Goal: Task Accomplishment & Management: Use online tool/utility

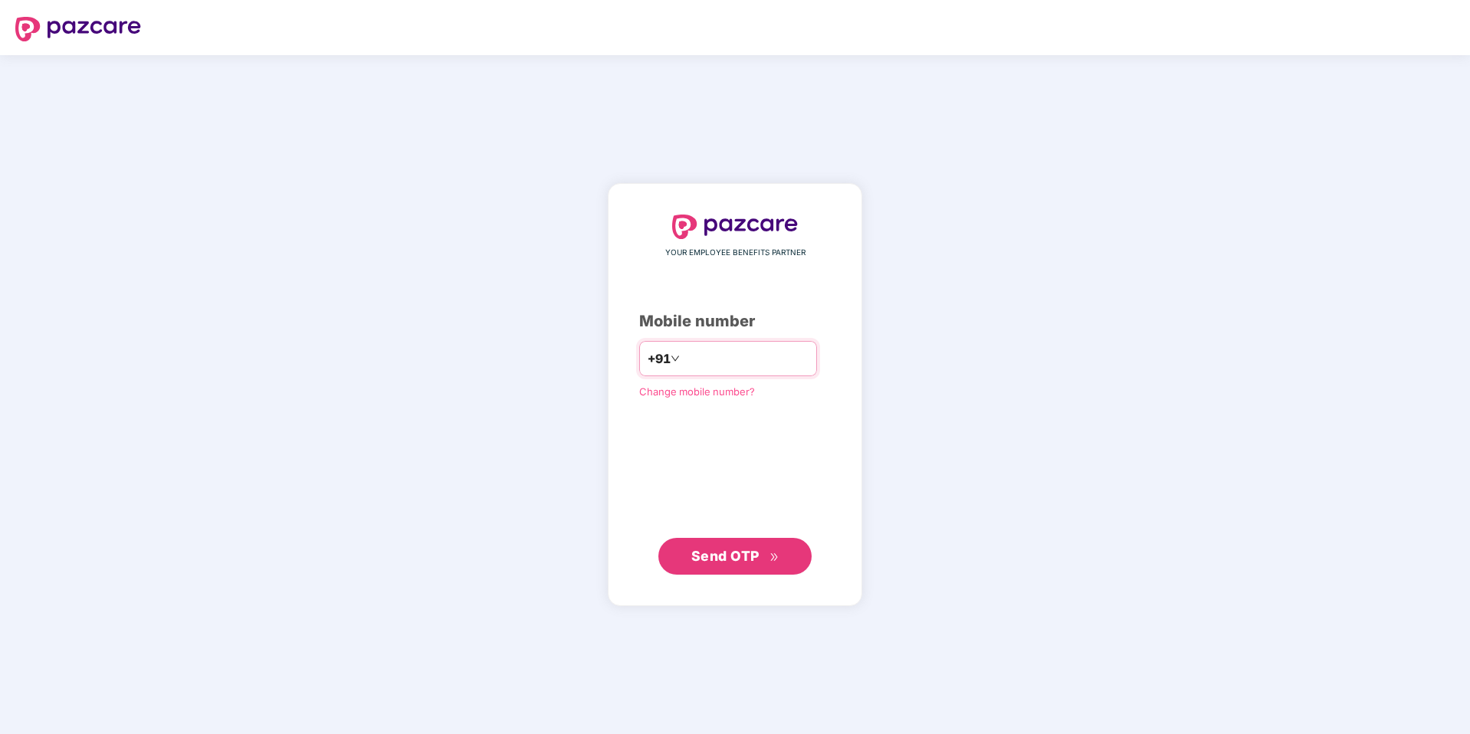
click at [722, 364] on input "number" at bounding box center [746, 358] width 126 height 25
type input "**********"
click at [710, 564] on span "Send OTP" at bounding box center [735, 555] width 88 height 21
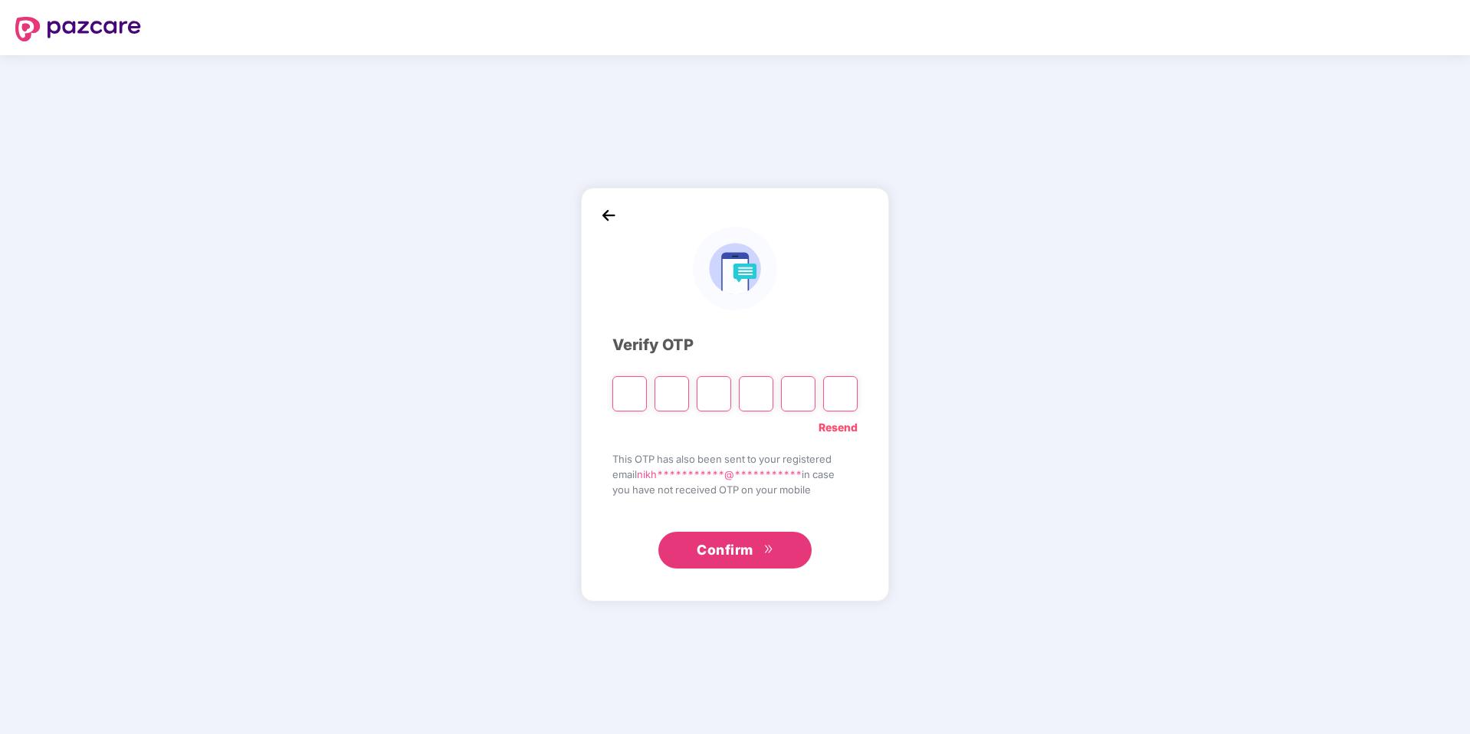
type input "*"
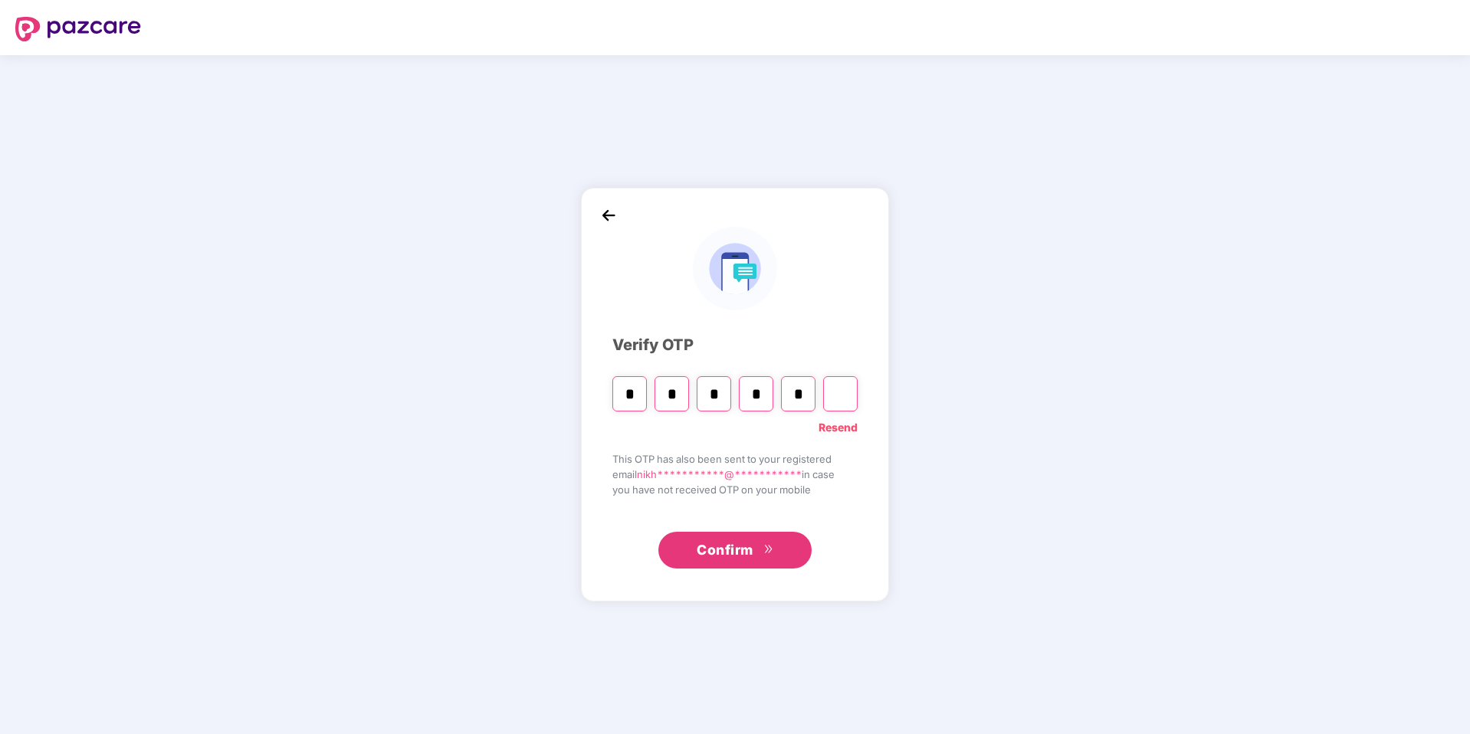
type input "*"
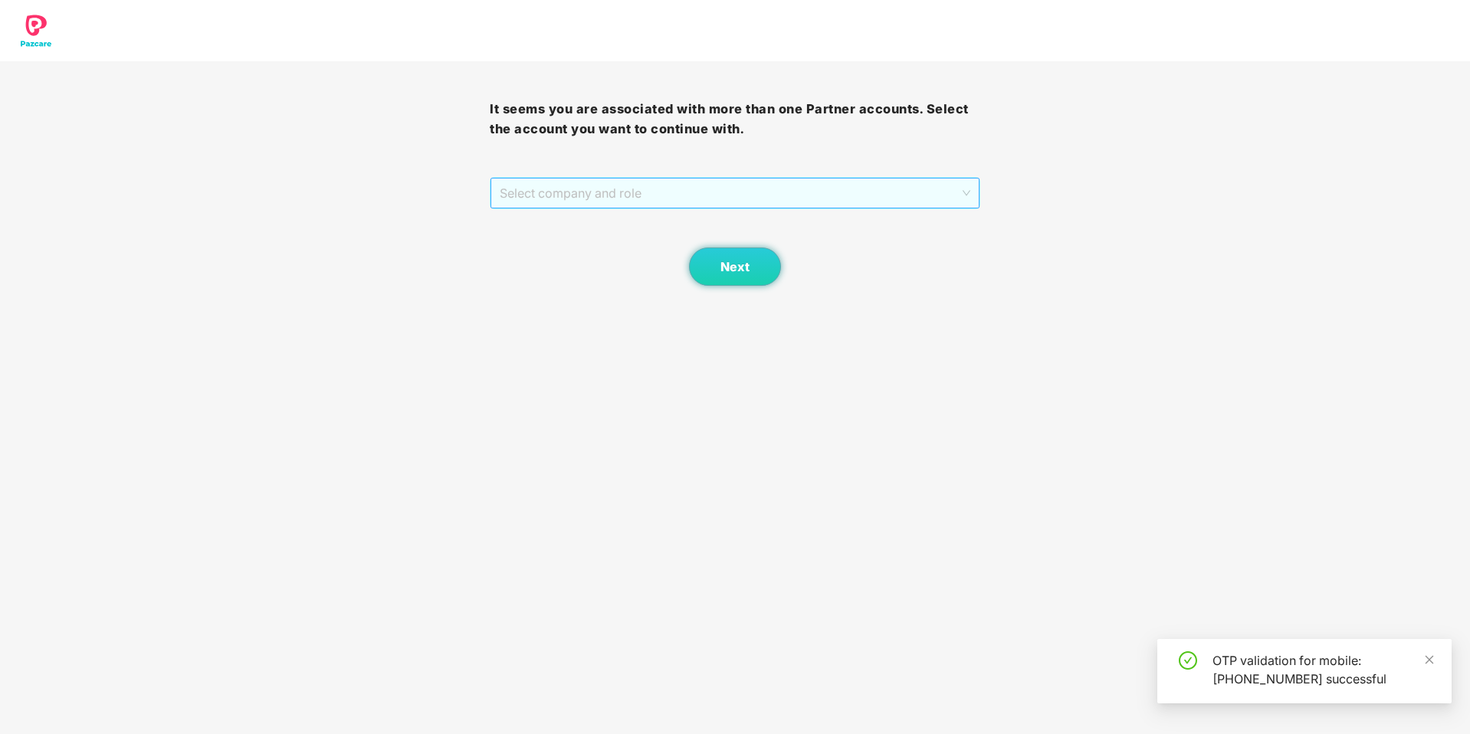
click at [667, 195] on span "Select company and role" at bounding box center [735, 193] width 470 height 29
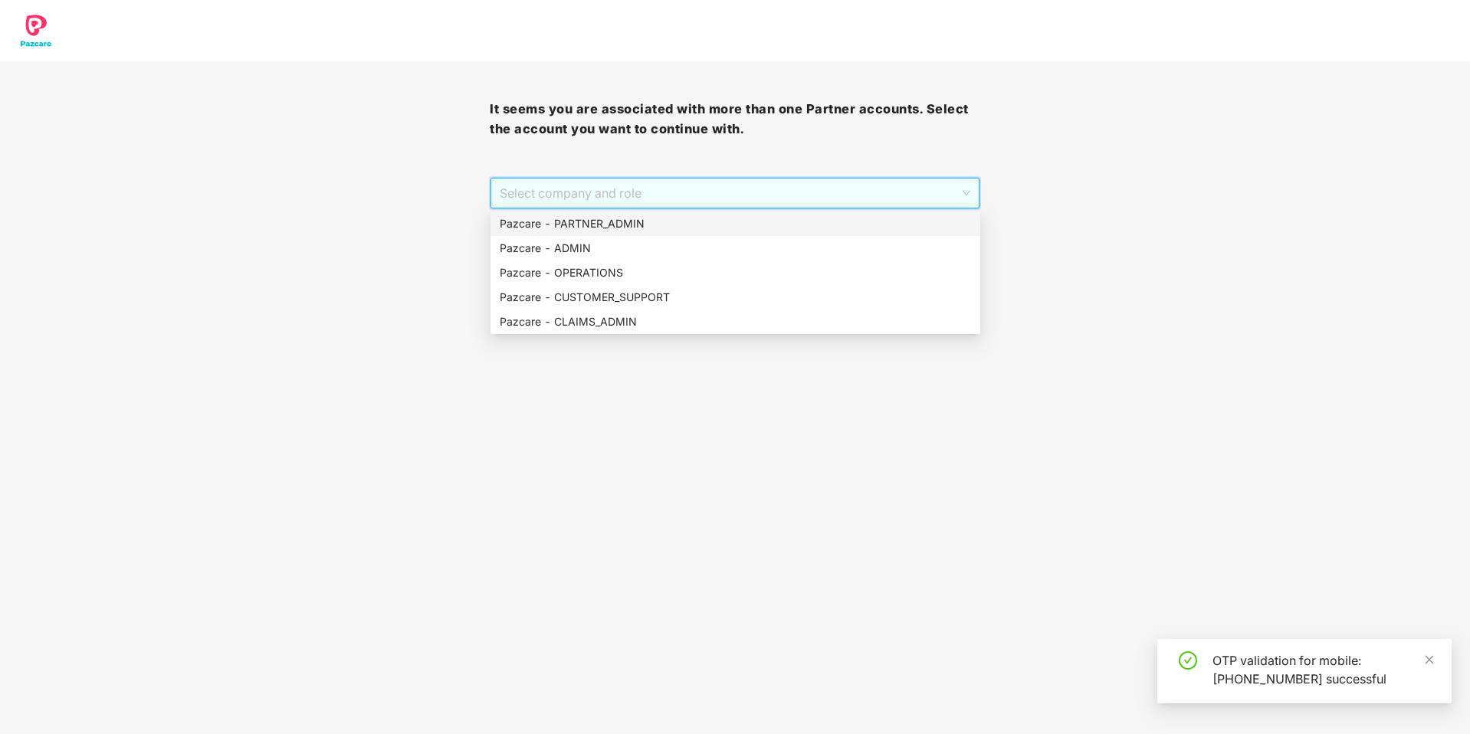
click at [642, 222] on div "Pazcare - PARTNER_ADMIN" at bounding box center [735, 223] width 471 height 17
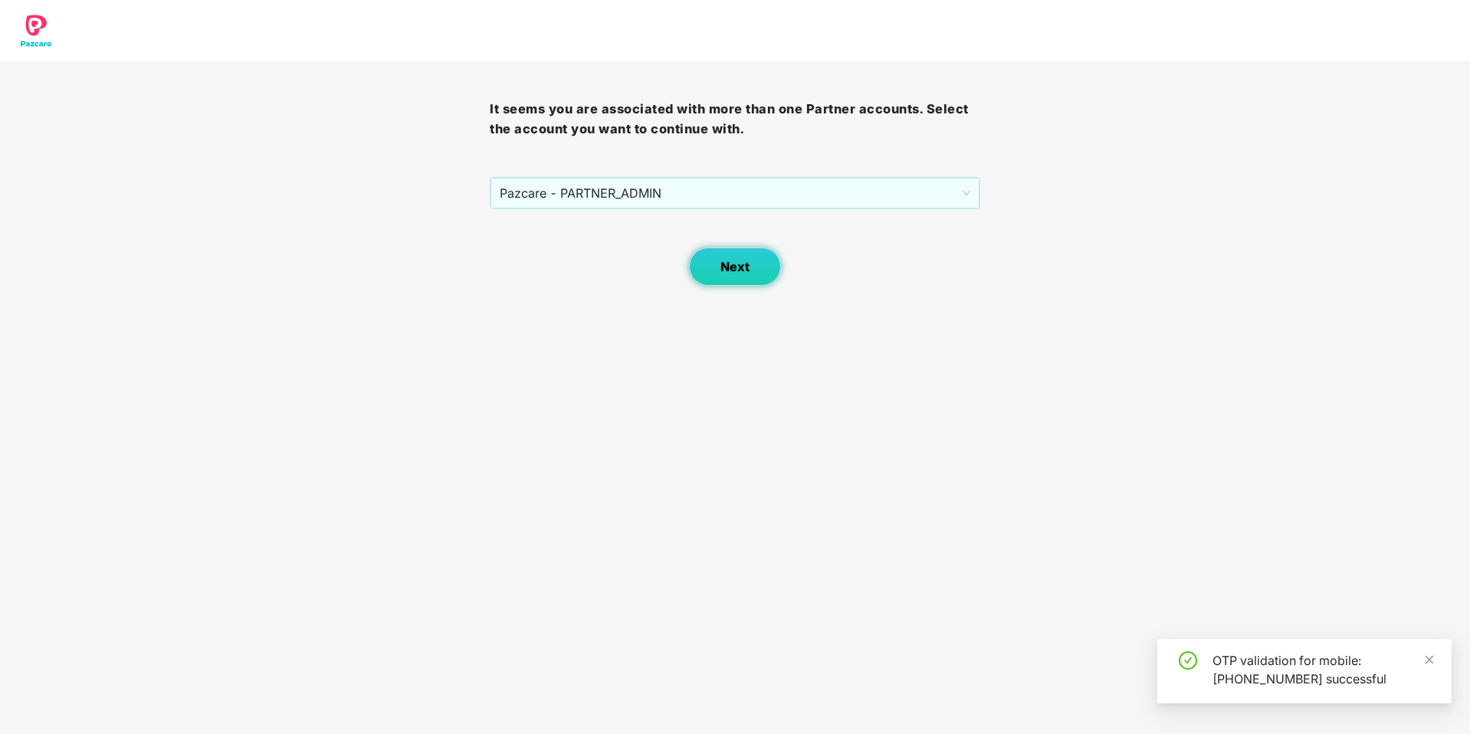
click at [721, 276] on button "Next" at bounding box center [735, 267] width 92 height 38
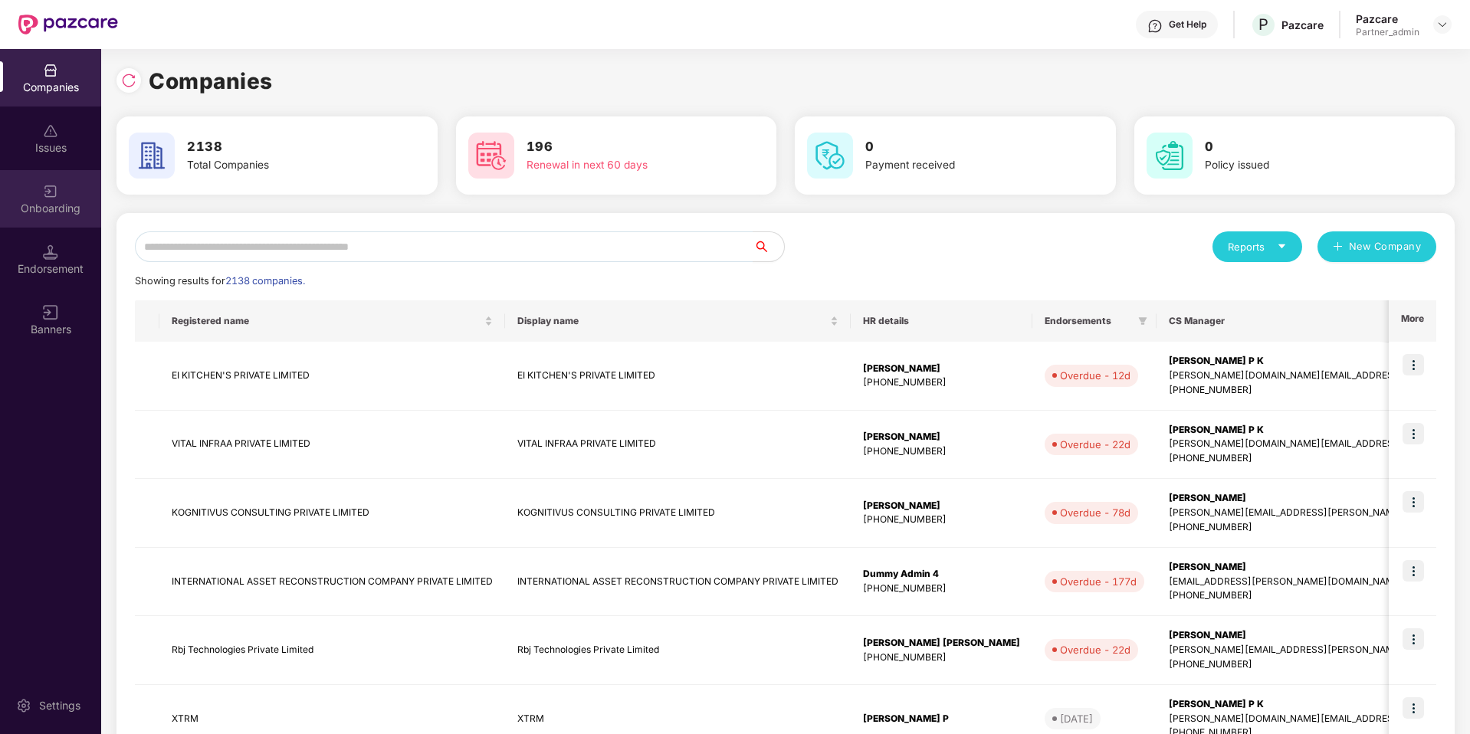
click at [44, 202] on div "Onboarding" at bounding box center [50, 208] width 101 height 15
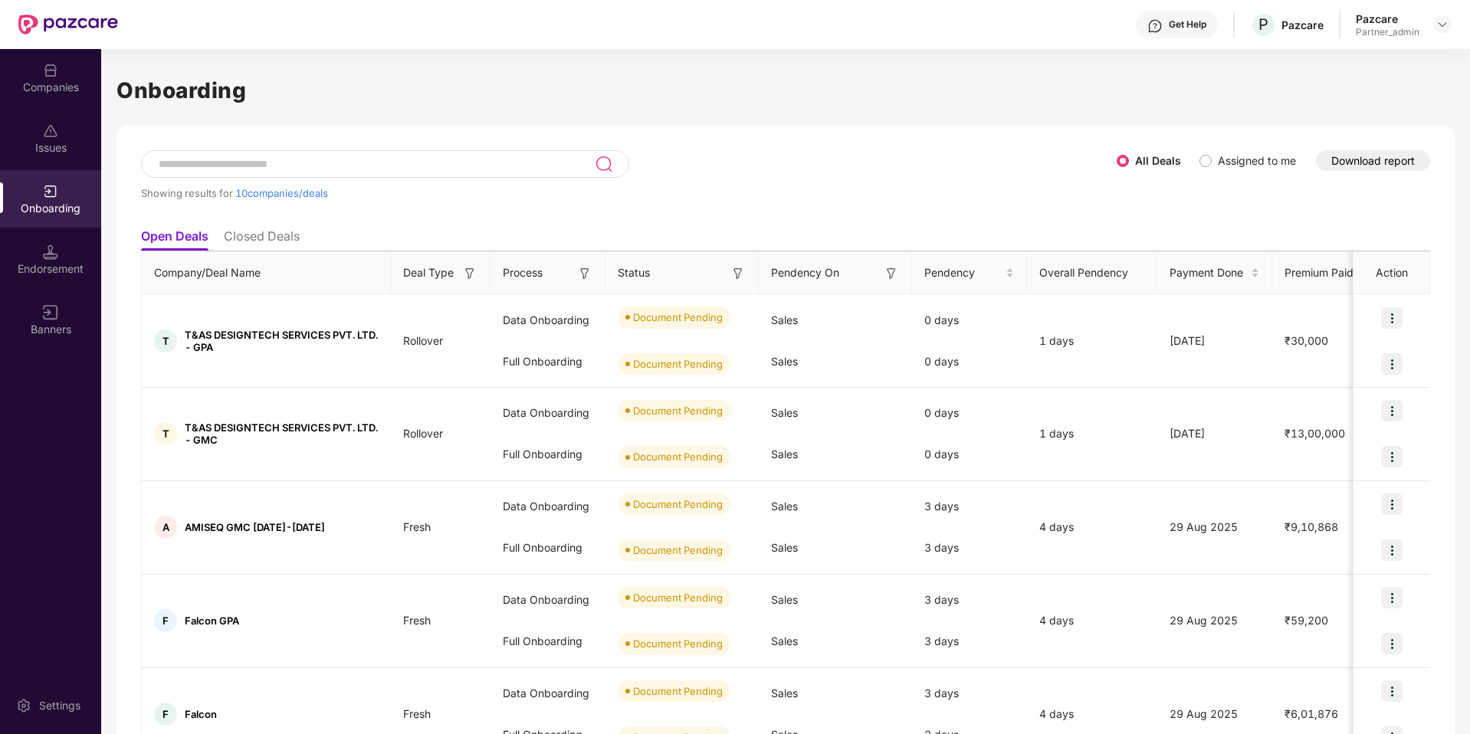
click at [1360, 162] on button "Download report" at bounding box center [1373, 160] width 114 height 21
